Goal: Information Seeking & Learning: Learn about a topic

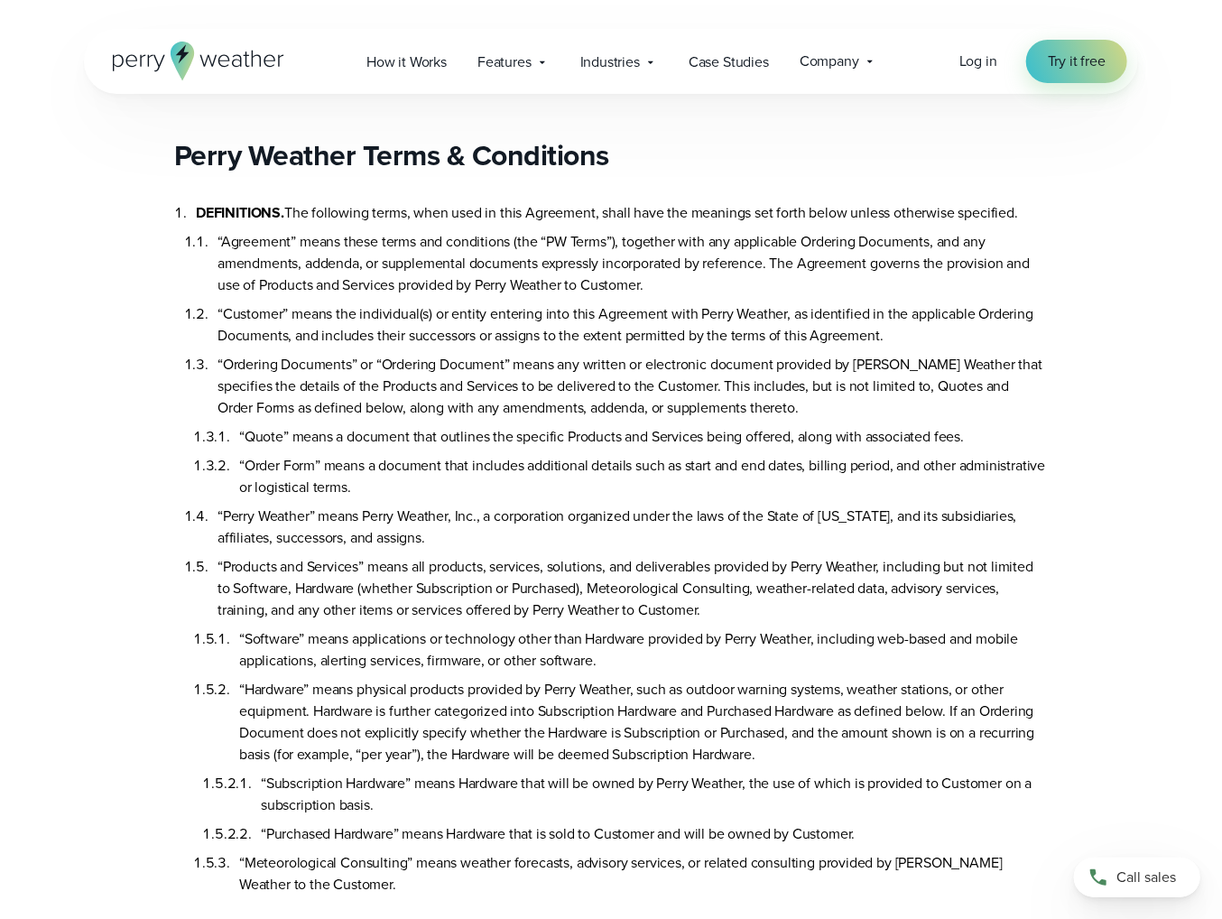
click at [175, 153] on h2 "Perry Weather Terms & Conditions" at bounding box center [611, 155] width 874 height 36
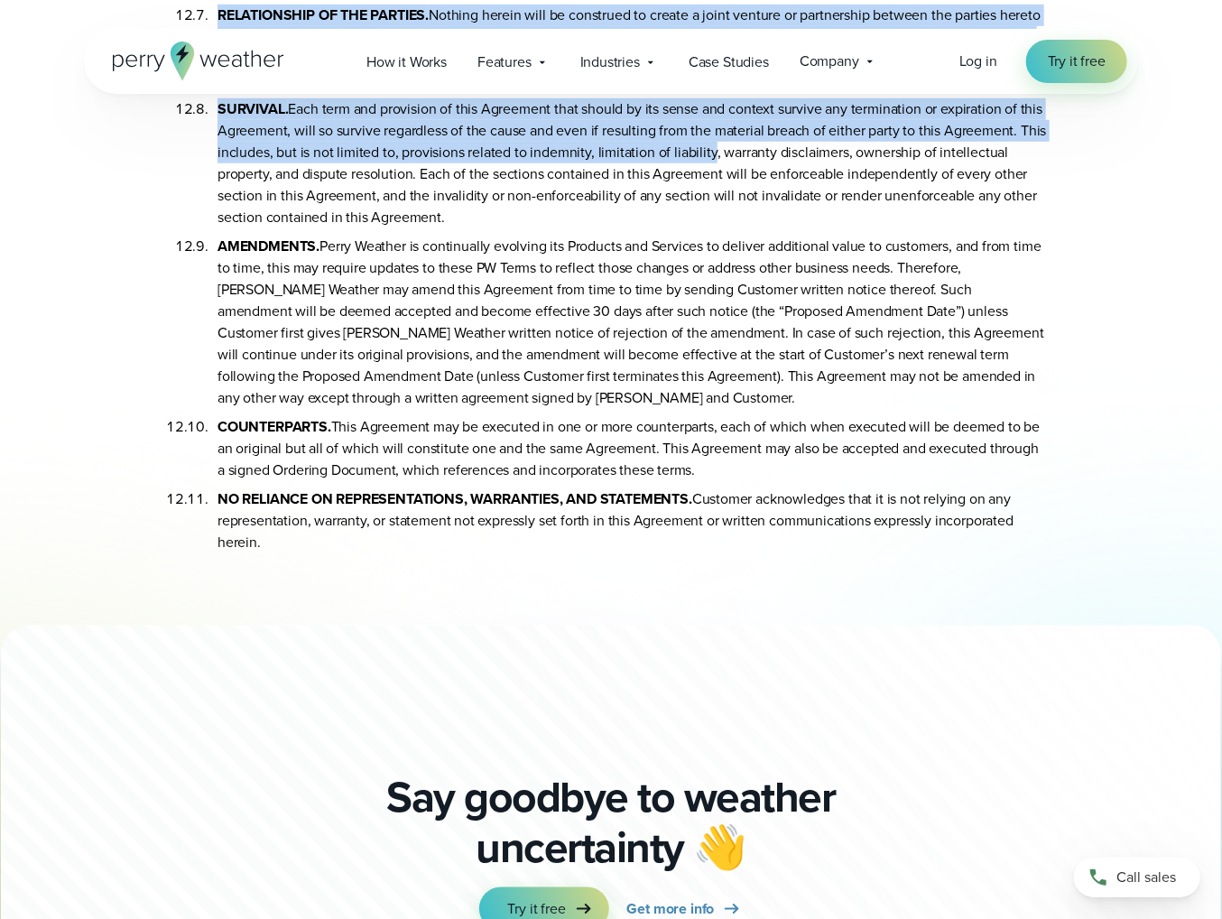
scroll to position [9753, 0]
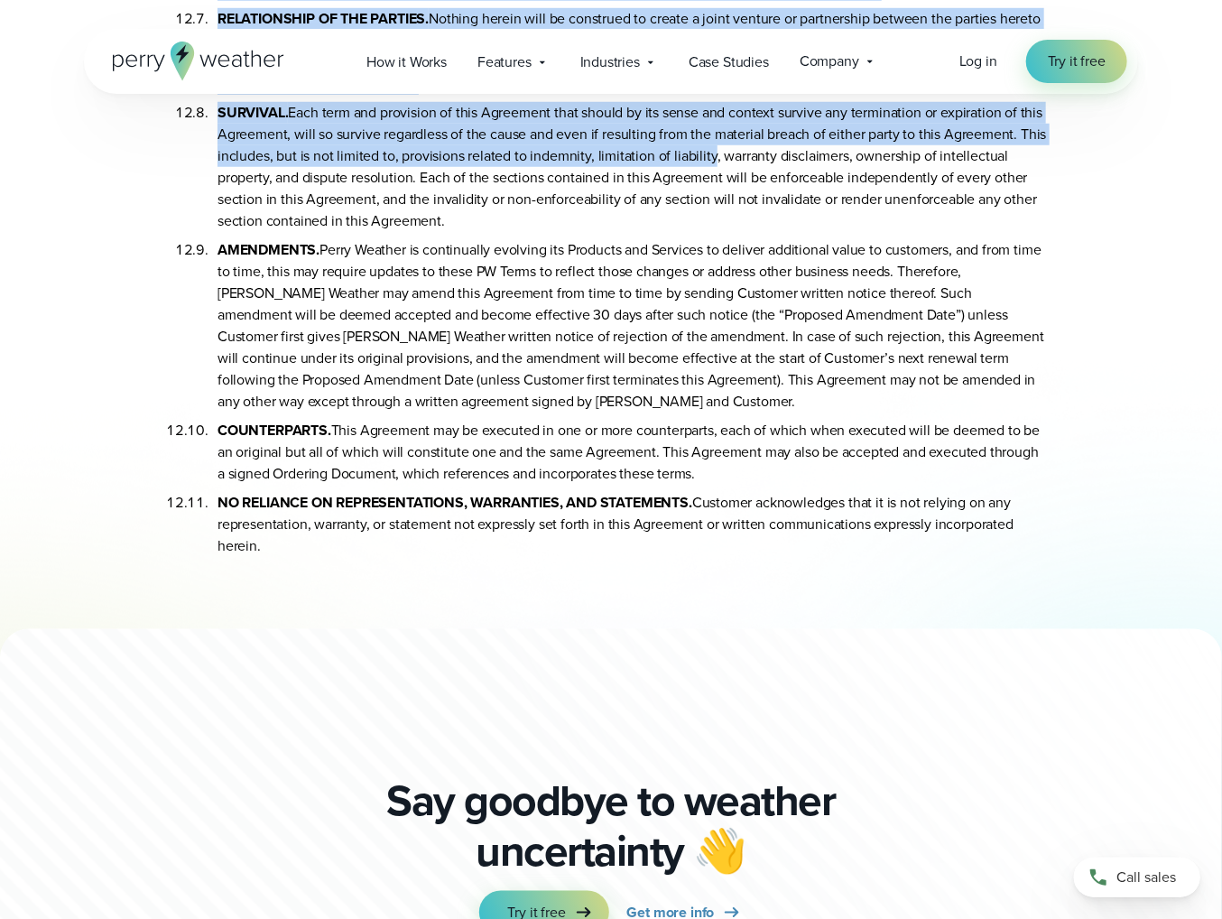
drag, startPoint x: 175, startPoint y: 153, endPoint x: 1061, endPoint y: 499, distance: 951.5
copy div "Lorem Ipsumdo Sitam & Consectetu ADIPISCINGE. Sed doeiusmod tempo, inci utla et…"
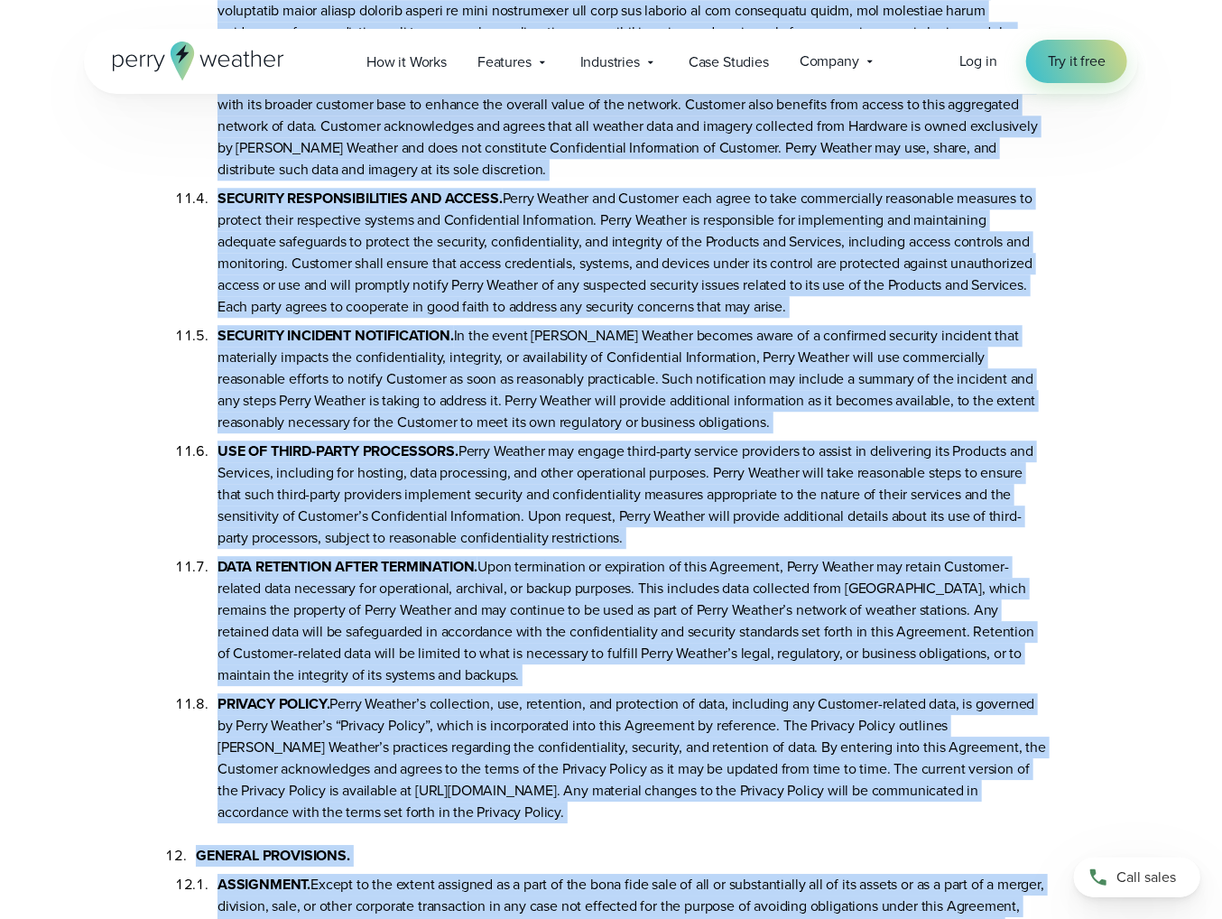
scroll to position [8128, 0]
